Goal: Task Accomplishment & Management: Use online tool/utility

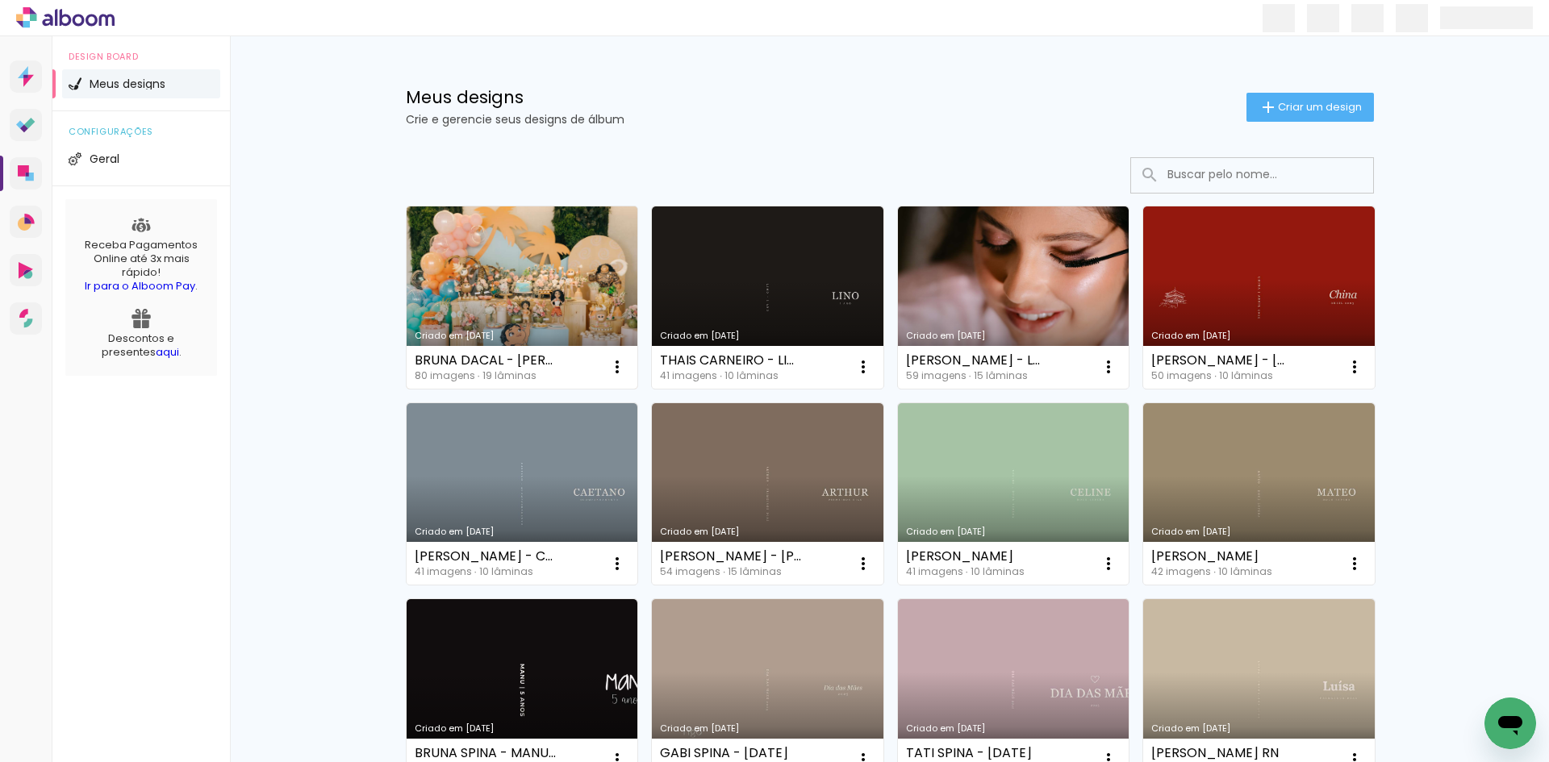
click at [500, 244] on link "Criado em [DATE]" at bounding box center [523, 298] width 232 height 182
